Goal: Task Accomplishment & Management: Complete application form

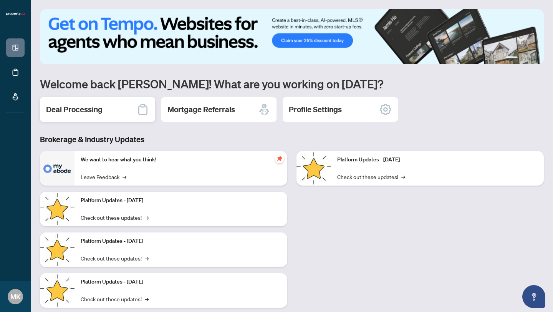
click at [78, 111] on h2 "Deal Processing" at bounding box center [74, 109] width 56 height 11
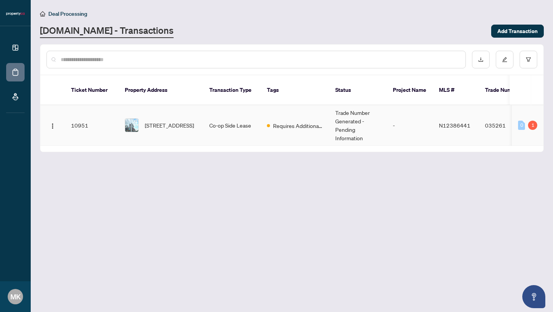
click at [228, 125] on td "Co-op Side Lease" at bounding box center [232, 125] width 58 height 40
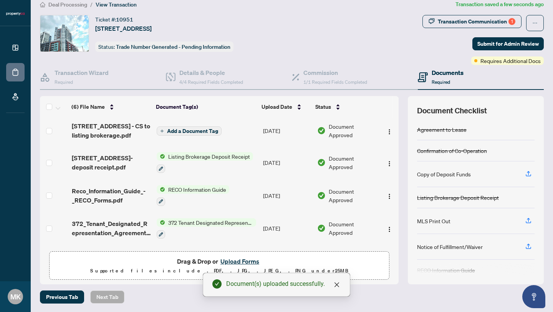
scroll to position [64, 0]
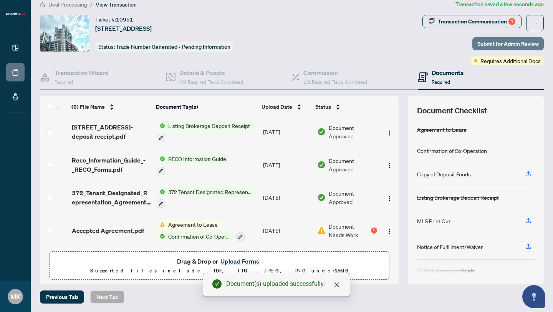
click at [512, 41] on span "Submit for Admin Review" at bounding box center [507, 44] width 61 height 12
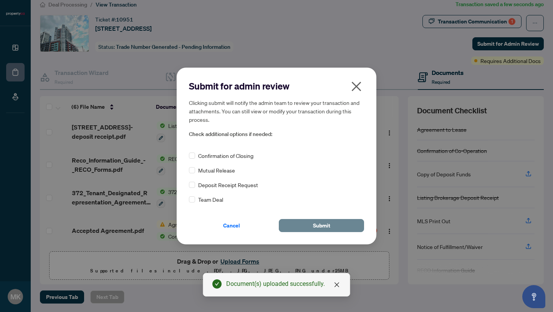
click at [316, 225] on span "Submit" at bounding box center [321, 225] width 17 height 12
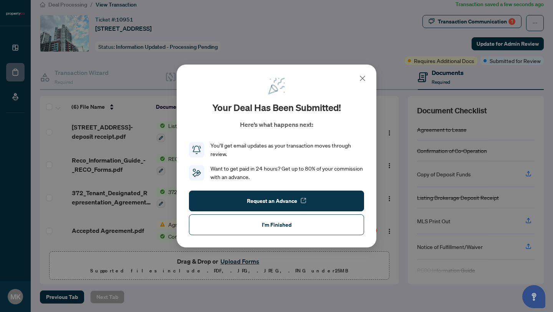
click at [364, 79] on icon at bounding box center [362, 78] width 9 height 9
